Goal: Find contact information: Find contact information

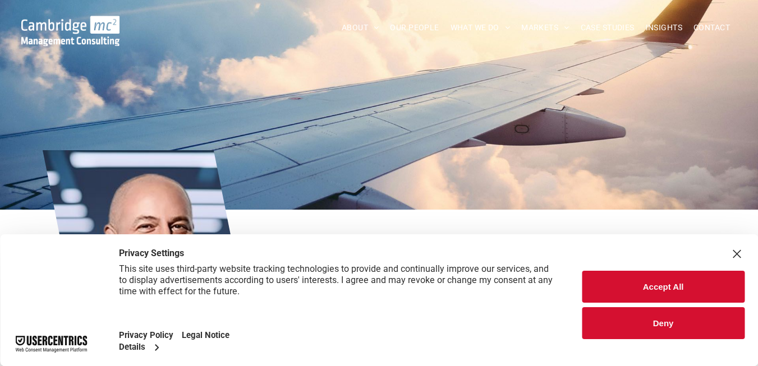
click at [672, 288] on button "Accept All" at bounding box center [663, 287] width 163 height 32
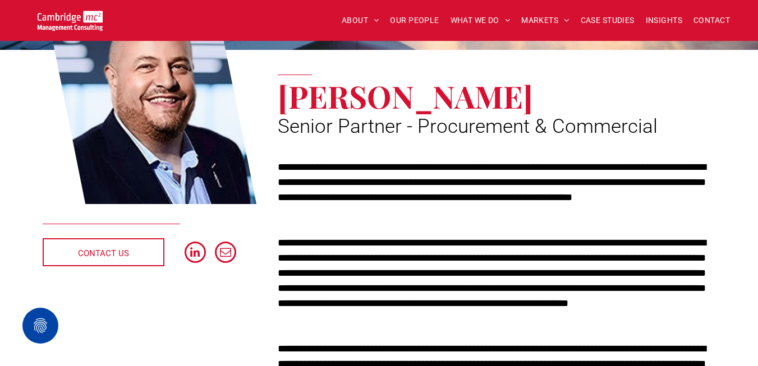
scroll to position [168, 0]
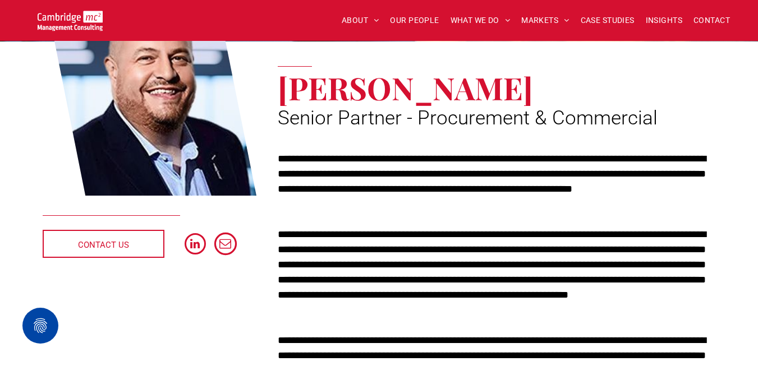
click at [225, 240] on span "email" at bounding box center [225, 244] width 22 height 22
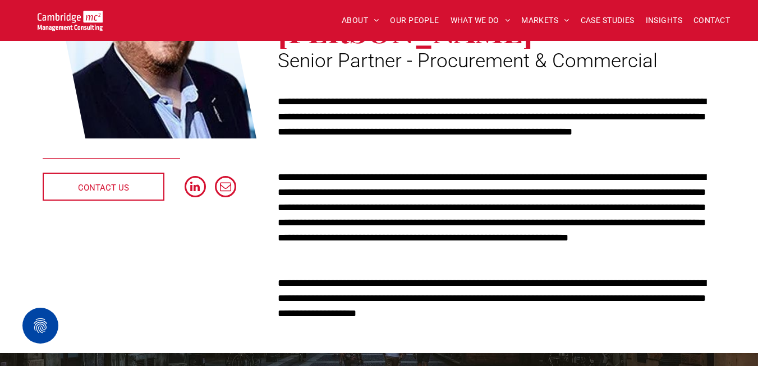
scroll to position [224, 0]
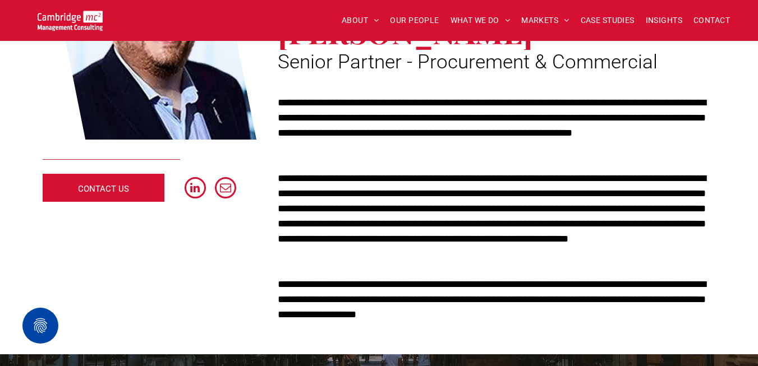
click at [105, 191] on span "CONTACT US" at bounding box center [103, 189] width 51 height 28
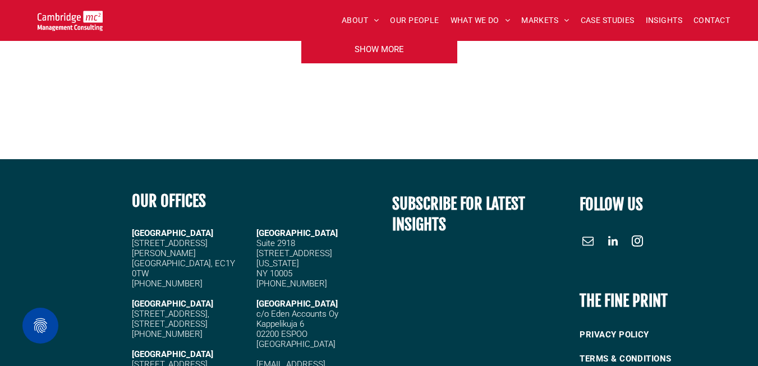
scroll to position [1346, 0]
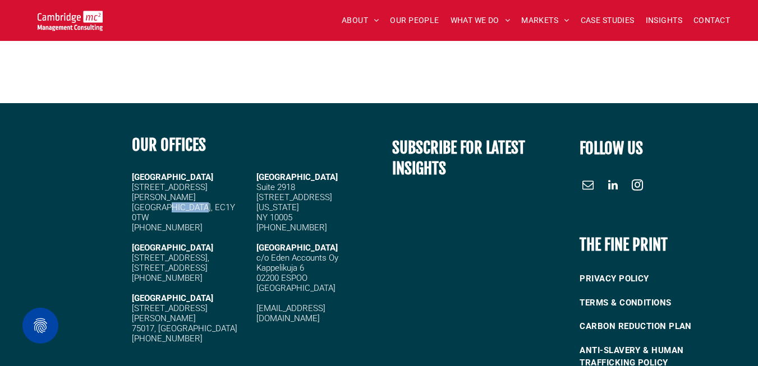
drag, startPoint x: 205, startPoint y: 197, endPoint x: 163, endPoint y: 196, distance: 42.6
click at [163, 196] on h5 "20 Garrett Street London, EC1Y 0TW" at bounding box center [190, 202] width 117 height 40
copy span "EC1Y 0TW"
